Goal: Task Accomplishment & Management: Use online tool/utility

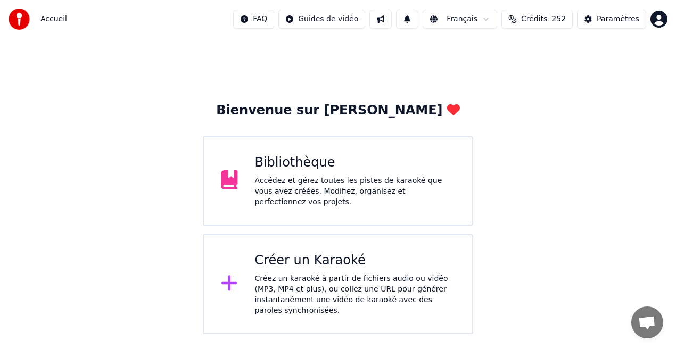
click at [276, 164] on div "Bibliothèque" at bounding box center [355, 162] width 201 height 17
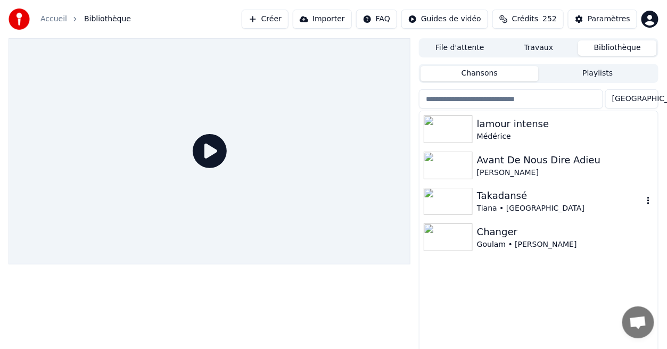
click at [497, 198] on div "Takadansé" at bounding box center [560, 195] width 166 height 15
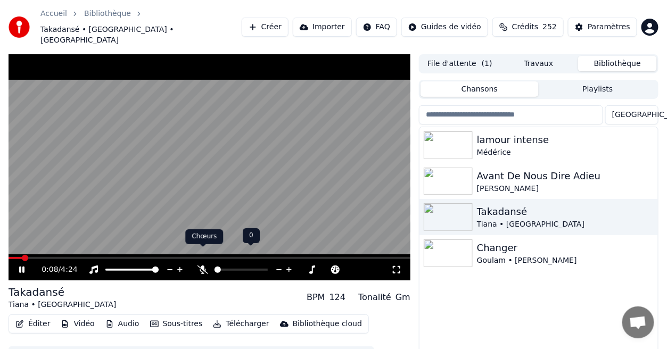
click at [201, 266] on icon at bounding box center [202, 270] width 11 height 9
click at [45, 317] on button "Éditer" at bounding box center [32, 324] width 43 height 15
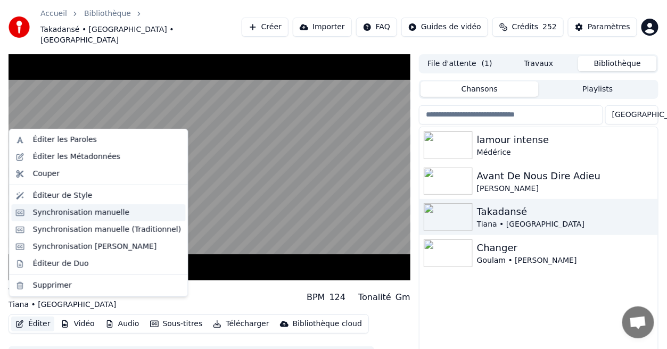
click at [84, 217] on div "Synchronisation manuelle" at bounding box center [81, 213] width 97 height 11
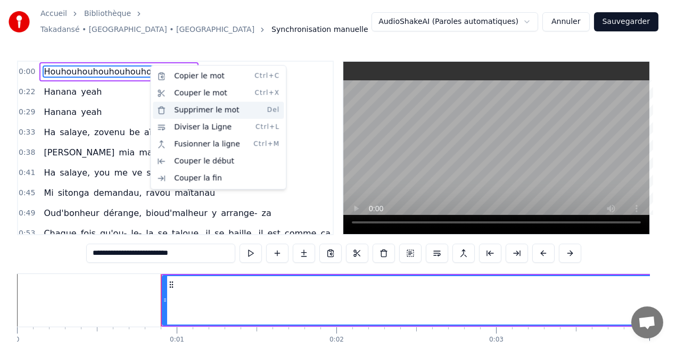
click at [206, 106] on div "Supprimer le mot Del" at bounding box center [218, 110] width 131 height 17
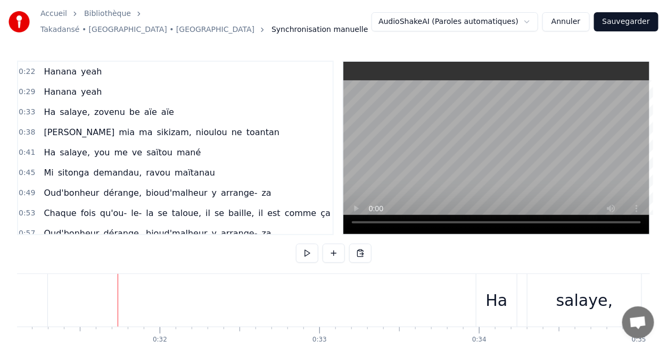
scroll to position [0, 5013]
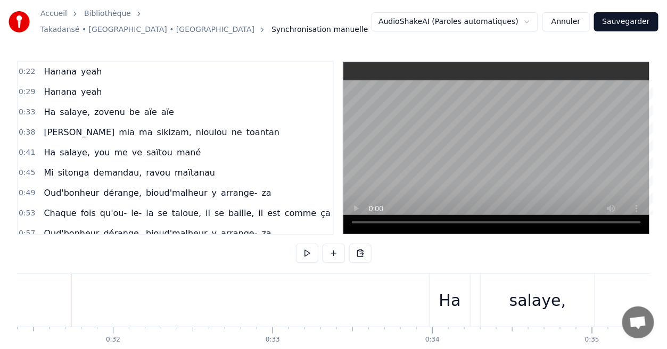
click at [104, 67] on div "0:22 Hanana yeah" at bounding box center [175, 72] width 315 height 20
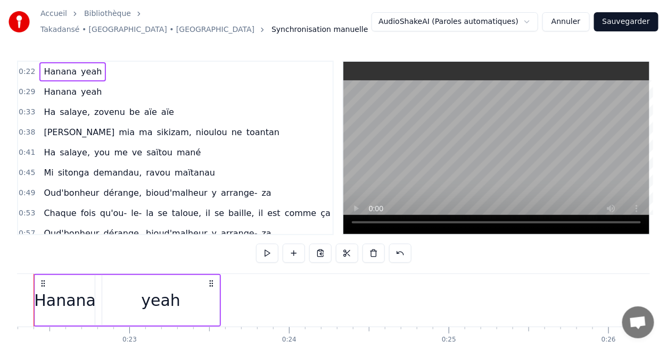
scroll to position [0, 3523]
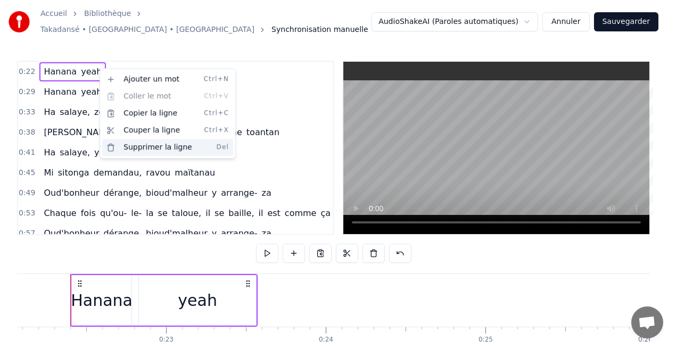
click at [157, 146] on div "Supprimer la ligne Del" at bounding box center [167, 147] width 131 height 17
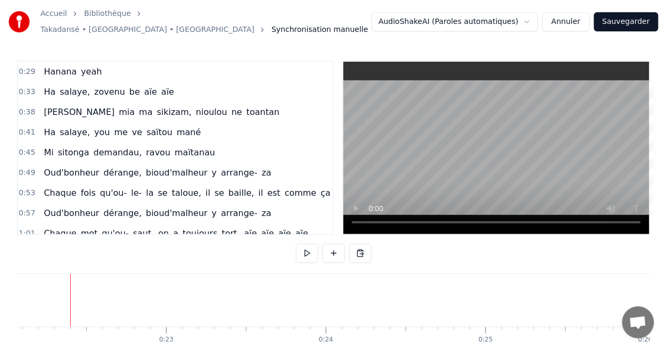
click at [96, 69] on div "0:29 Hanana yeah" at bounding box center [175, 72] width 315 height 20
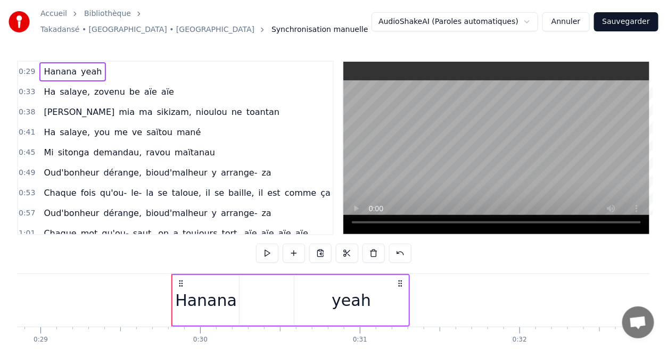
scroll to position [0, 4708]
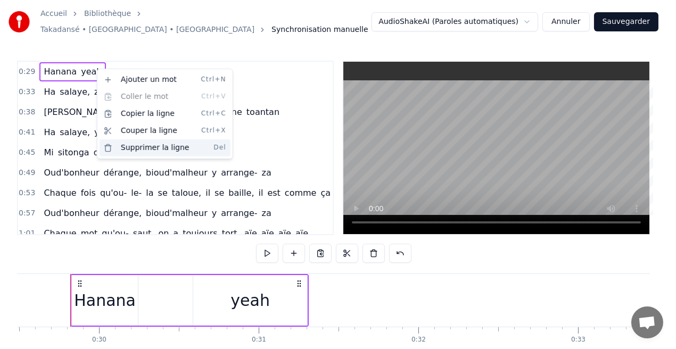
click at [163, 151] on div "Supprimer la ligne Del" at bounding box center [165, 147] width 131 height 17
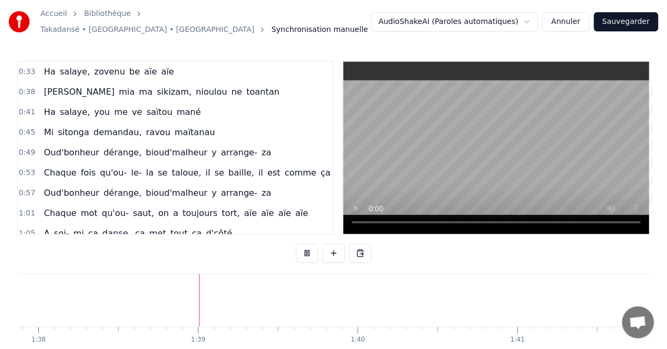
scroll to position [0, 15644]
click at [626, 20] on button "Sauvegarder" at bounding box center [626, 21] width 64 height 19
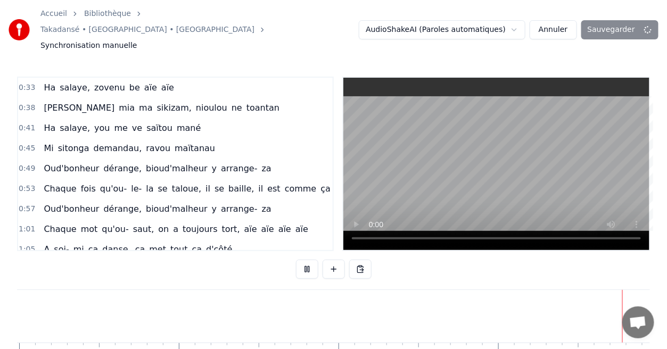
scroll to position [0, 15669]
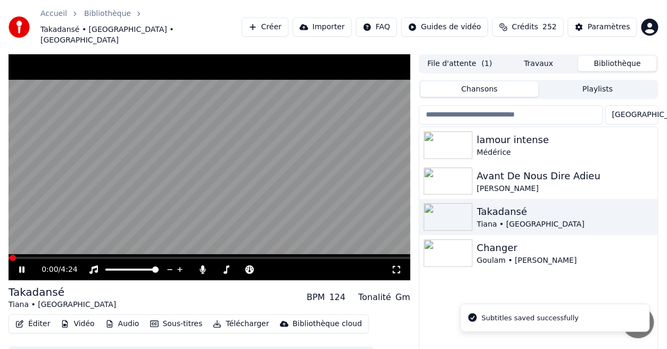
click at [398, 266] on icon at bounding box center [396, 270] width 11 height 9
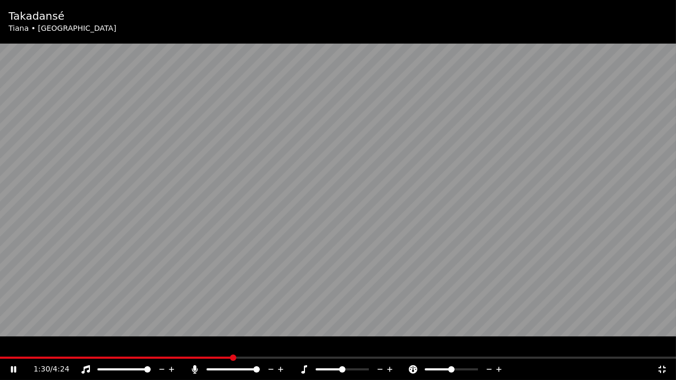
click at [662, 349] on icon at bounding box center [662, 370] width 11 height 9
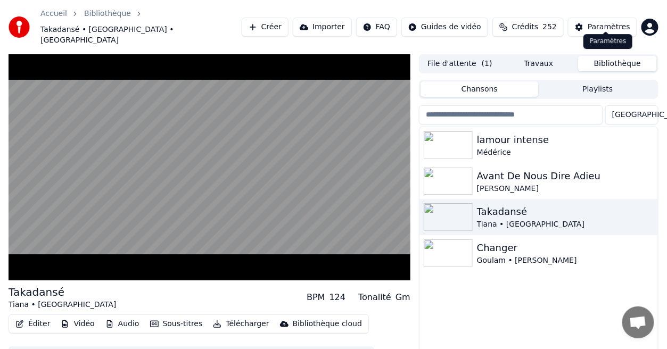
click at [610, 22] on div "Paramètres" at bounding box center [609, 27] width 43 height 11
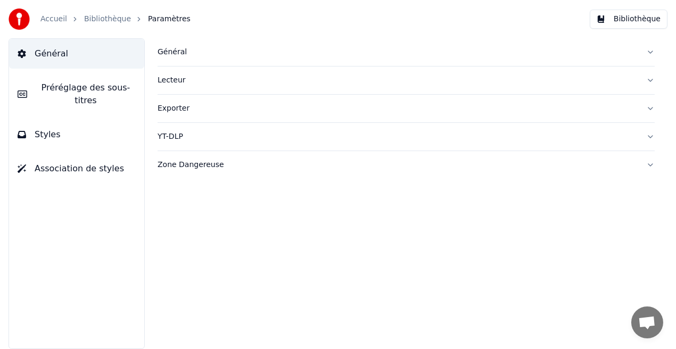
click at [105, 128] on button "Styles" at bounding box center [76, 135] width 135 height 30
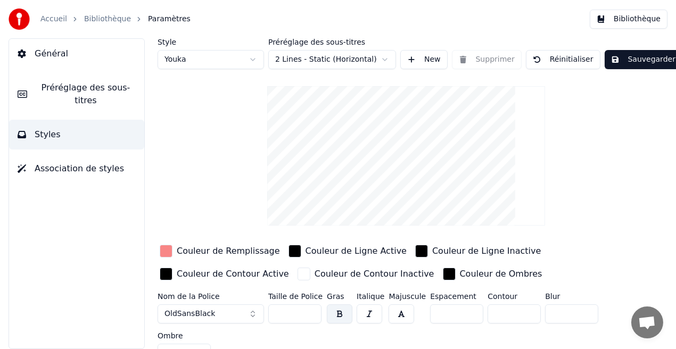
click at [311, 317] on input "***" at bounding box center [294, 313] width 53 height 19
type input "***"
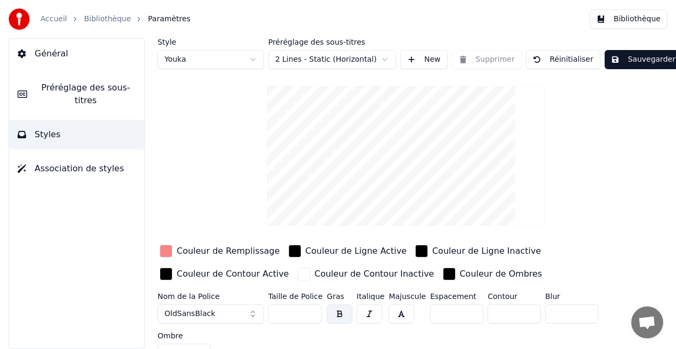
click at [312, 311] on input "***" at bounding box center [294, 313] width 53 height 19
click at [613, 59] on button "Sauvegarder" at bounding box center [643, 59] width 77 height 19
click at [635, 23] on button "Bibliothèque" at bounding box center [629, 19] width 78 height 19
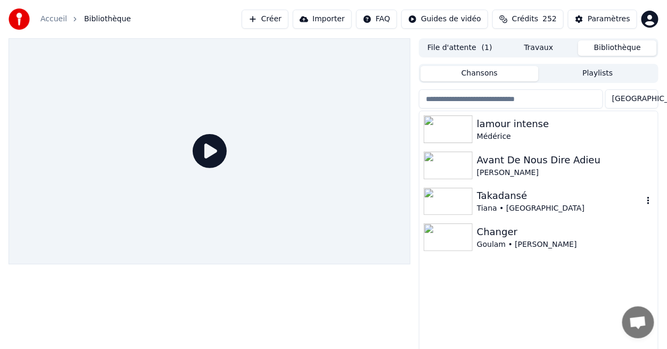
click at [495, 196] on div "Takadansé" at bounding box center [560, 195] width 166 height 15
